Goal: Transaction & Acquisition: Book appointment/travel/reservation

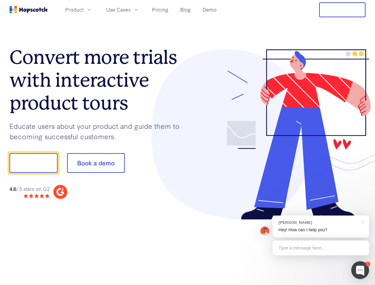
click at [188, 143] on div at bounding box center [277, 134] width 178 height 171
click at [84, 10] on span "Product" at bounding box center [74, 9] width 18 height 7
click at [131, 10] on span "Use Cases" at bounding box center [118, 9] width 24 height 7
click at [342, 10] on button "Free Trial" at bounding box center [342, 9] width 46 height 15
click at [33, 163] on button "Show me!" at bounding box center [34, 163] width 48 height 20
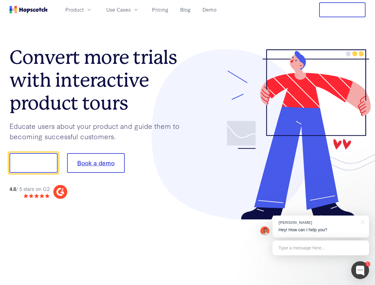
click at [96, 163] on button "Book a demo" at bounding box center [96, 163] width 58 height 20
click at [360, 270] on div at bounding box center [360, 270] width 18 height 18
click at [321, 227] on div "[PERSON_NAME] Hey! How can I help you?" at bounding box center [321, 227] width 97 height 22
click at [362, 222] on div at bounding box center [313, 162] width 111 height 198
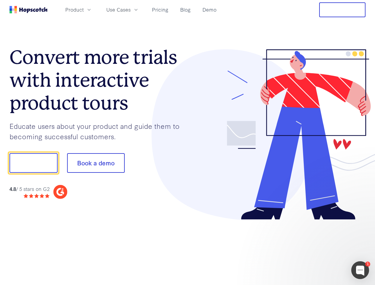
click at [321, 248] on div at bounding box center [313, 202] width 111 height 119
